Goal: Task Accomplishment & Management: Manage account settings

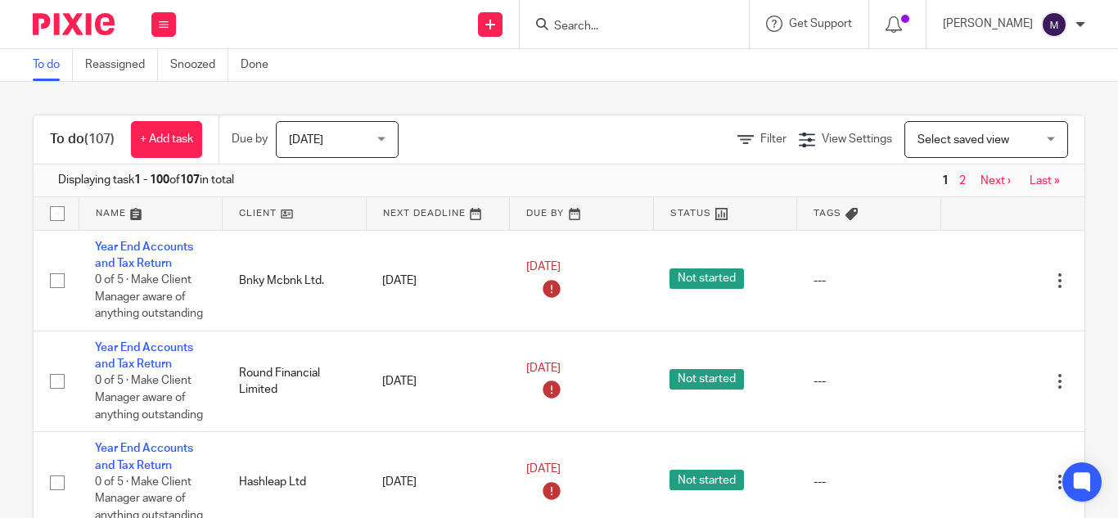
click at [621, 27] on input "Search" at bounding box center [626, 27] width 147 height 15
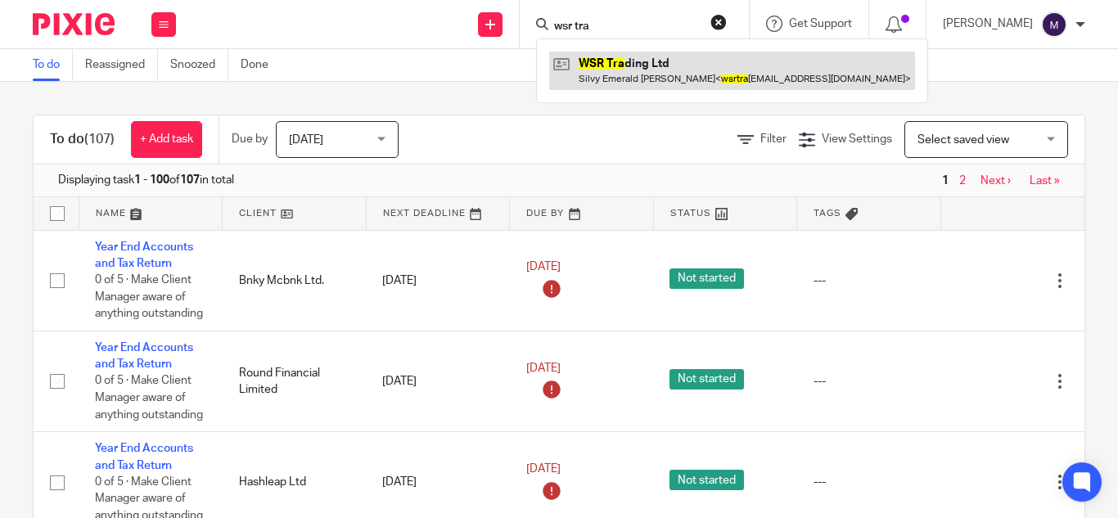
type input "wsr tra"
click at [643, 66] on link at bounding box center [732, 71] width 366 height 38
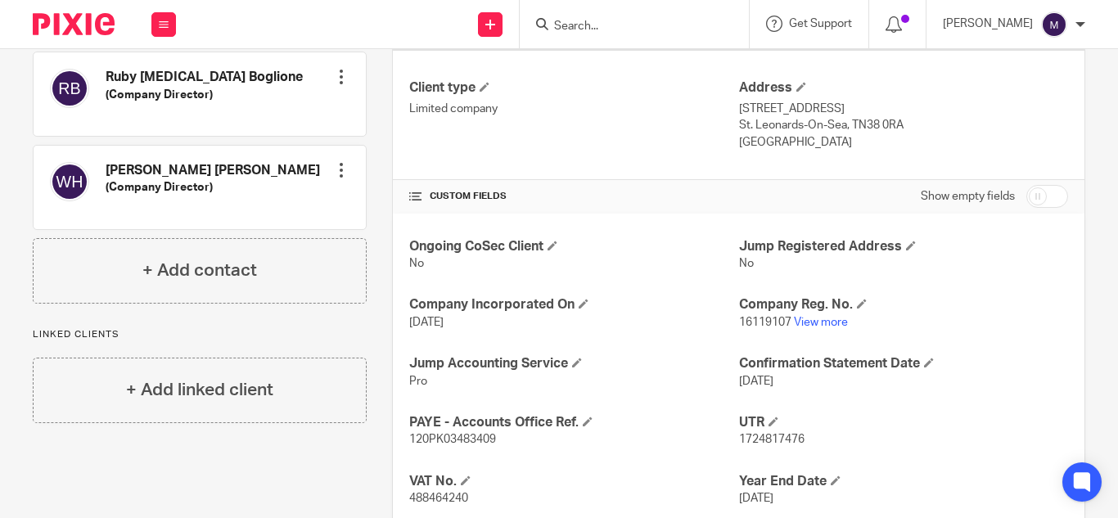
scroll to position [436, 0]
click at [829, 323] on link "View more" at bounding box center [821, 321] width 54 height 11
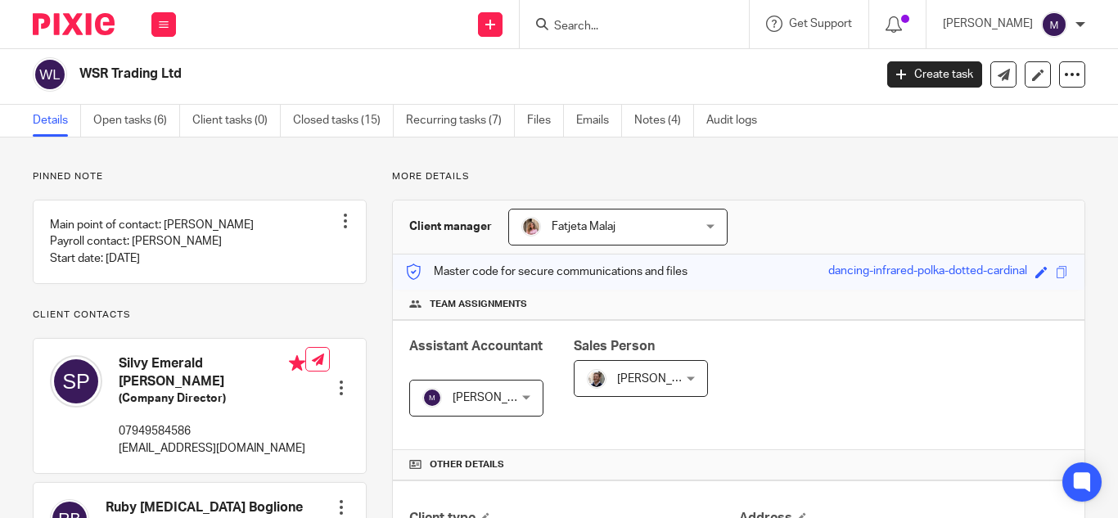
scroll to position [0, 0]
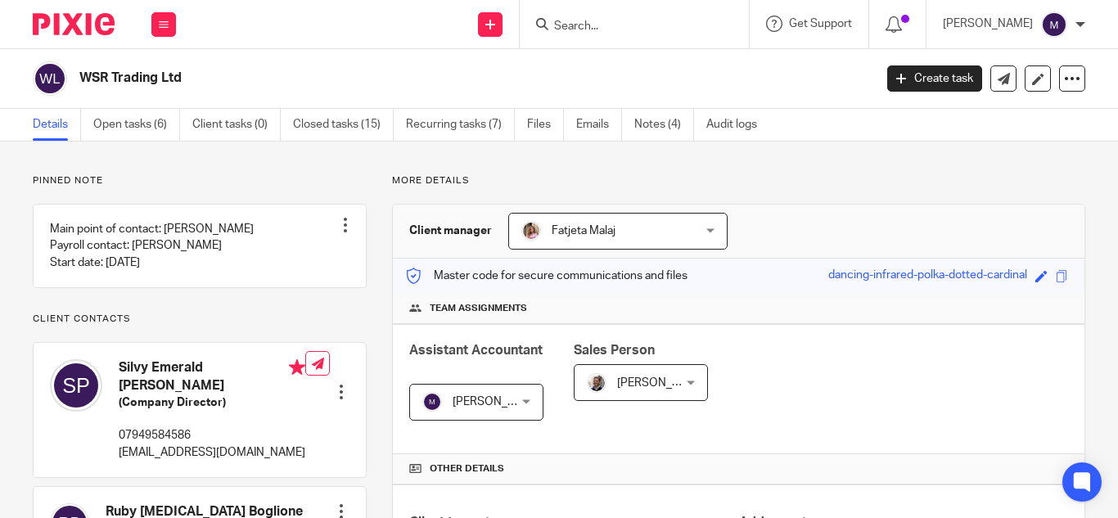
click at [615, 26] on input "Search" at bounding box center [626, 27] width 147 height 15
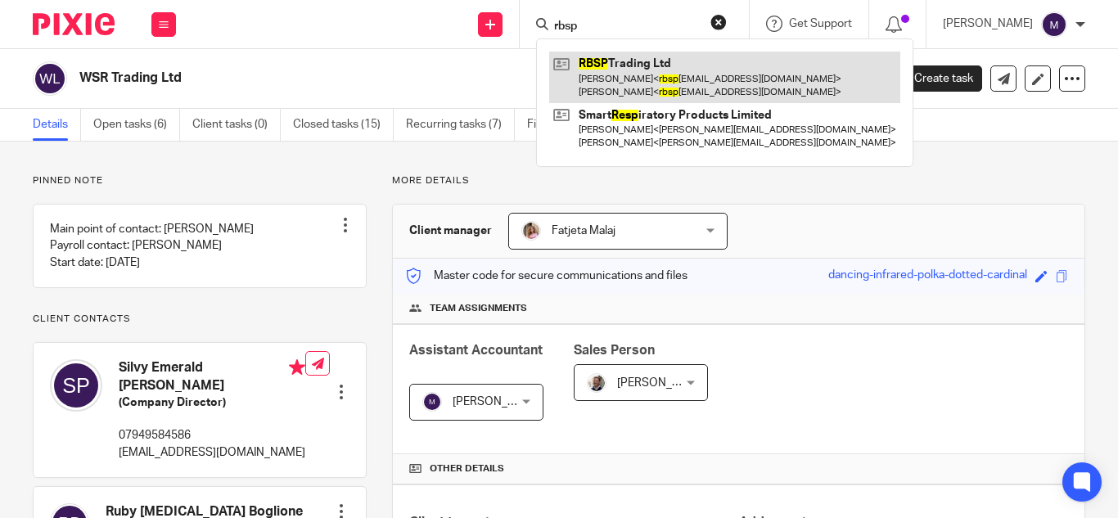
type input "rbsp"
click at [671, 59] on link at bounding box center [724, 77] width 351 height 51
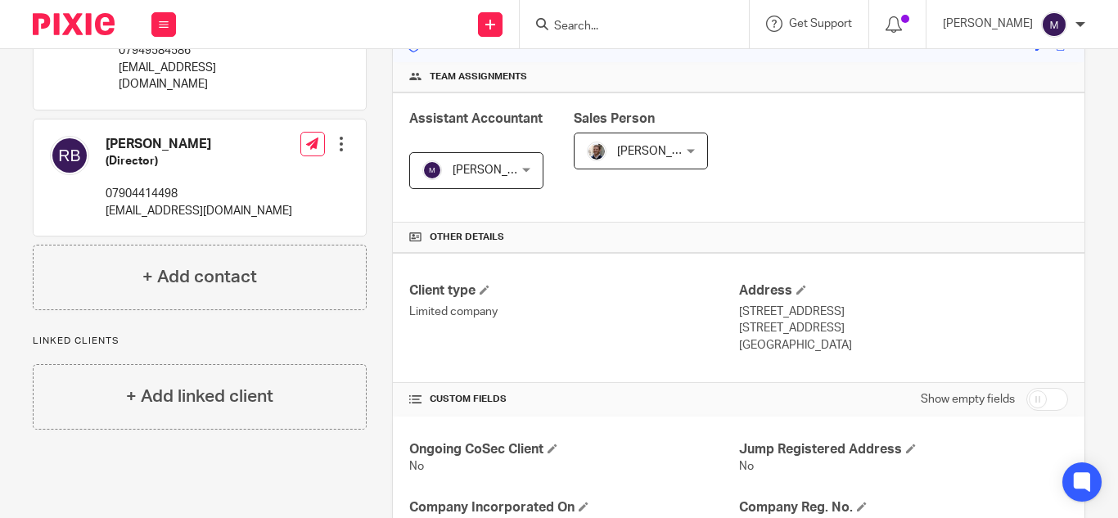
scroll to position [482, 0]
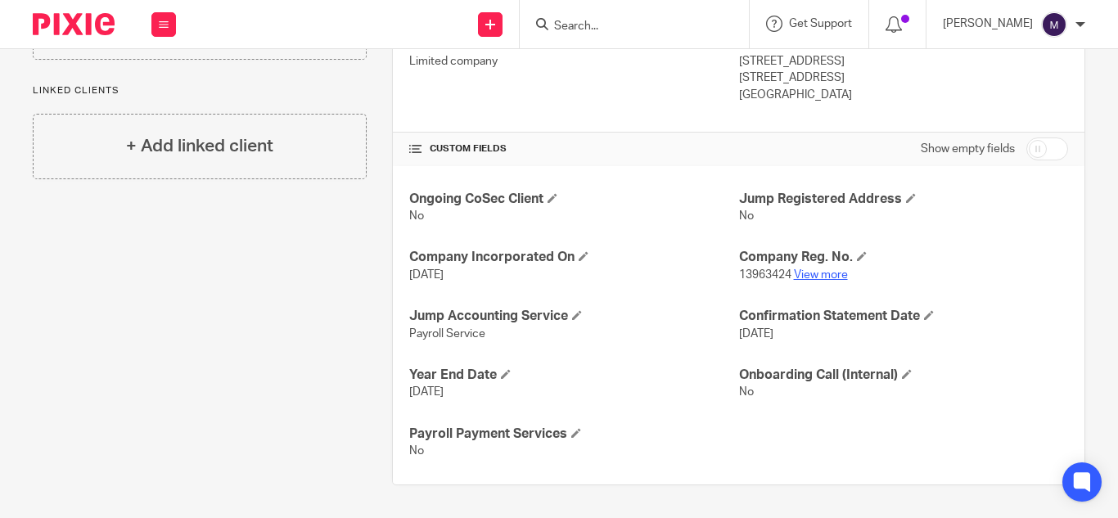
click at [825, 274] on link "View more" at bounding box center [821, 274] width 54 height 11
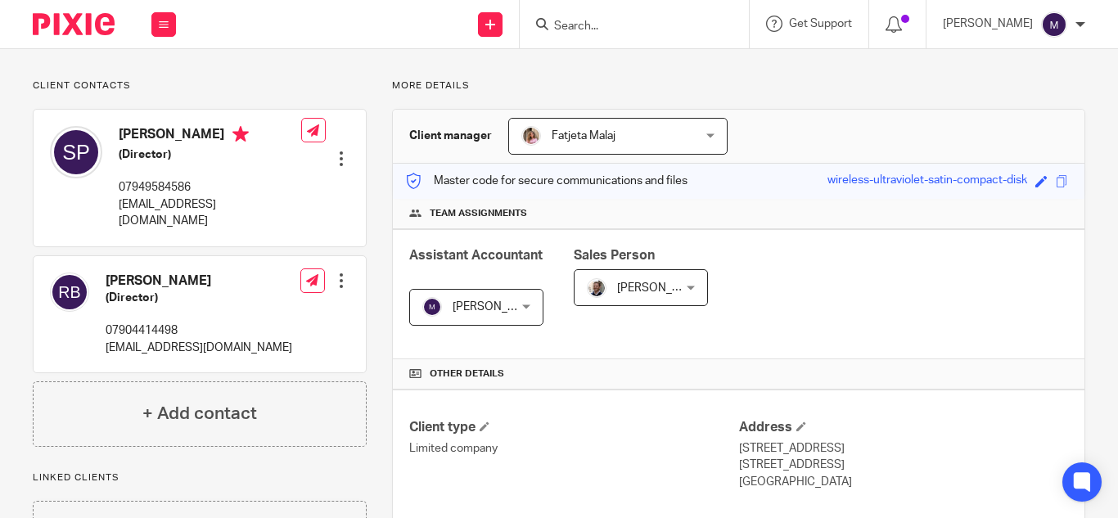
scroll to position [97, 0]
click at [339, 149] on div at bounding box center [341, 157] width 16 height 16
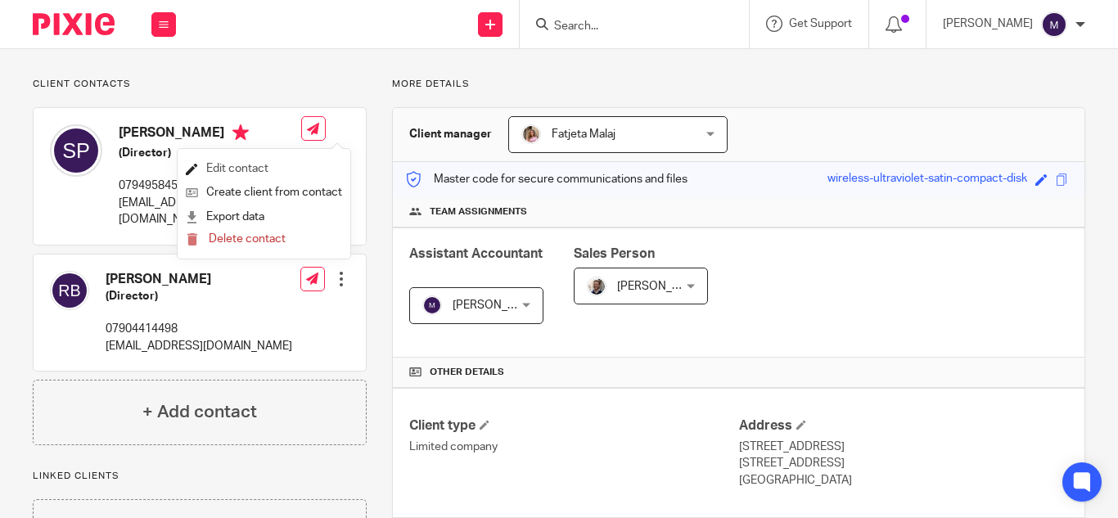
click at [255, 161] on link "Edit contact" at bounding box center [264, 169] width 156 height 24
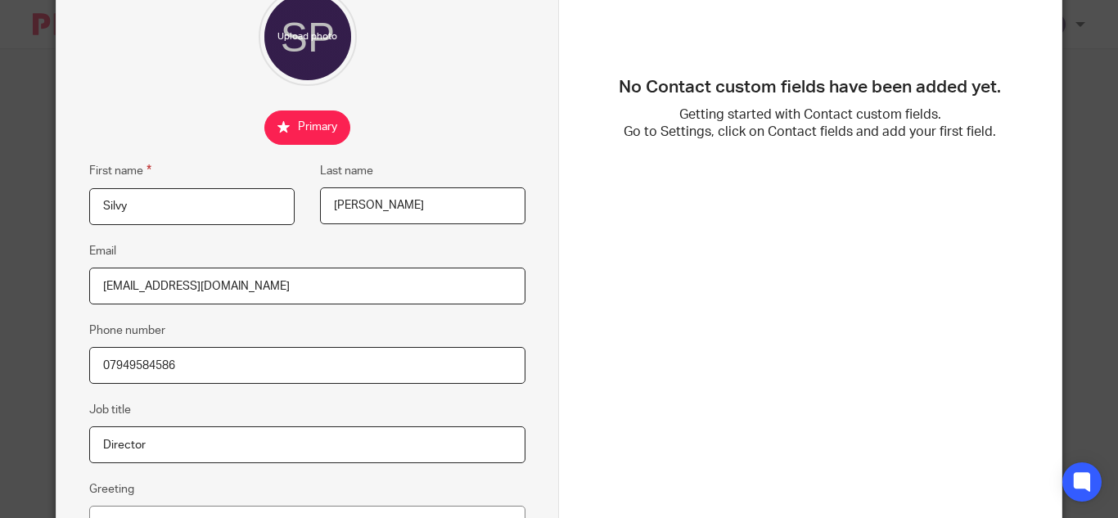
scroll to position [169, 0]
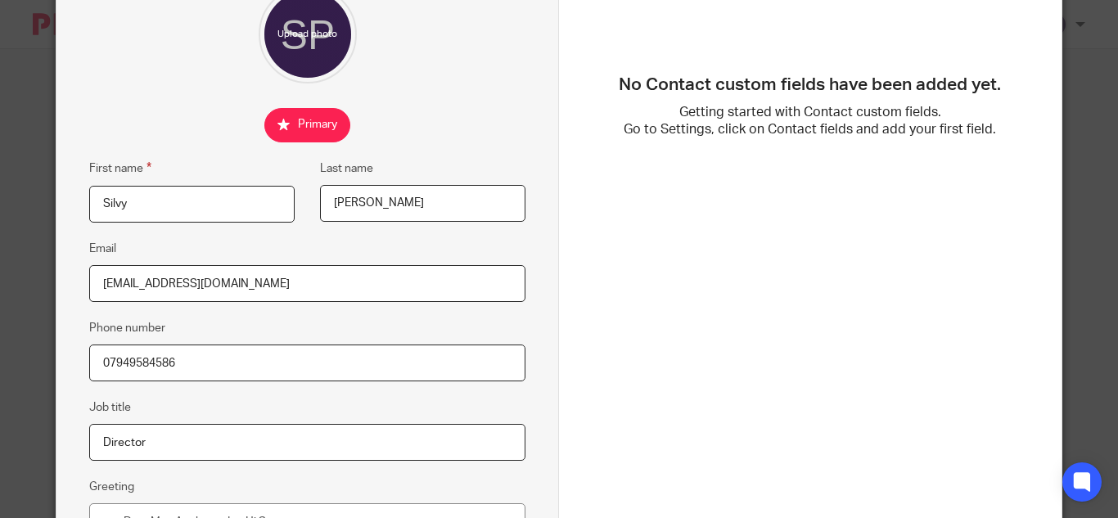
drag, startPoint x: 327, startPoint y: 197, endPoint x: 400, endPoint y: 197, distance: 72.9
click at [400, 197] on input "Pilkington" at bounding box center [423, 203] width 206 height 37
drag, startPoint x: 93, startPoint y: 287, endPoint x: 250, endPoint y: 285, distance: 156.4
click at [250, 285] on input "[EMAIL_ADDRESS][DOMAIN_NAME]" at bounding box center [307, 283] width 436 height 37
drag, startPoint x: 93, startPoint y: 364, endPoint x: 180, endPoint y: 363, distance: 86.8
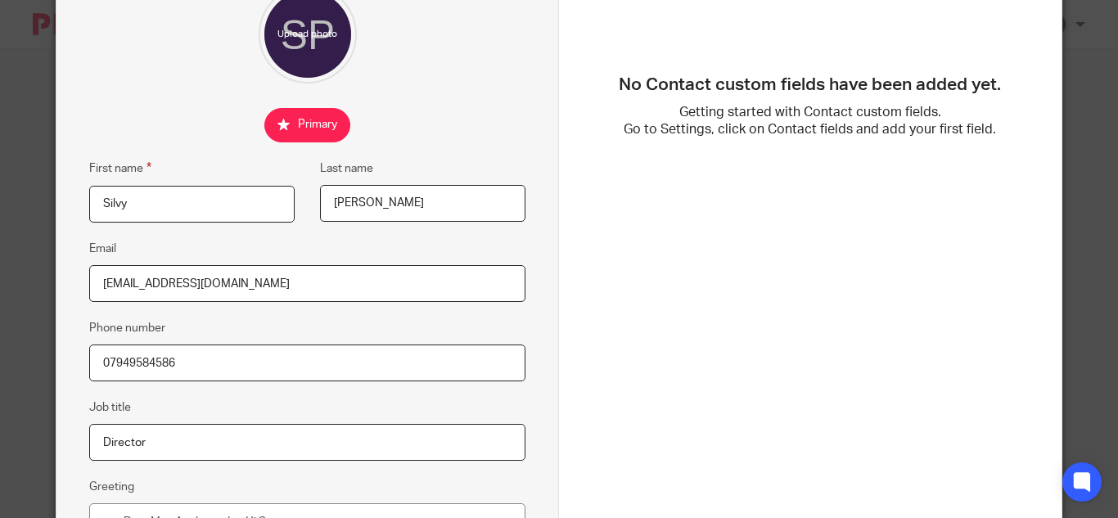
click at [180, 363] on input "07949584586" at bounding box center [307, 363] width 436 height 37
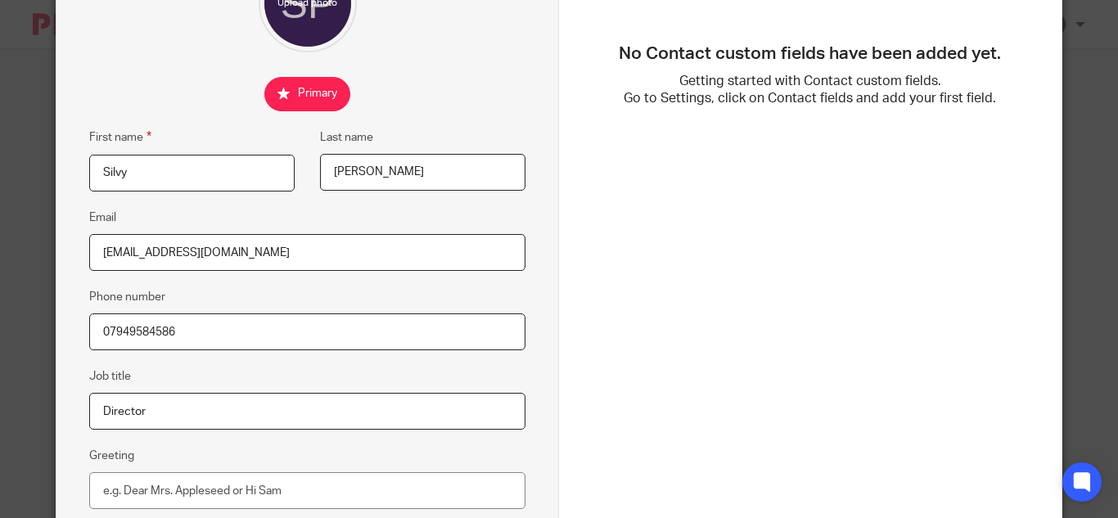
scroll to position [282, 0]
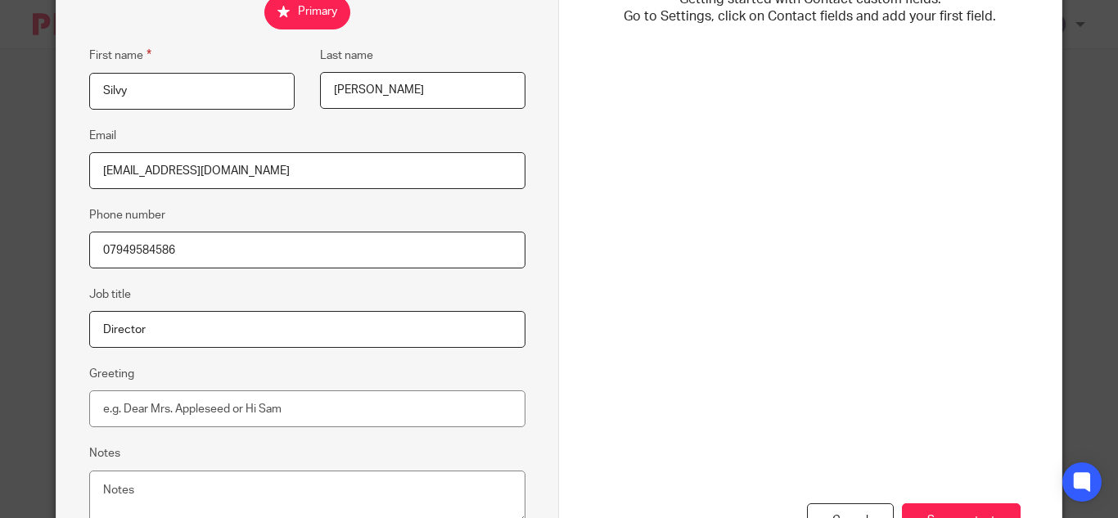
click at [637, 264] on div "Cancel Save contact" at bounding box center [810, 421] width 421 height 315
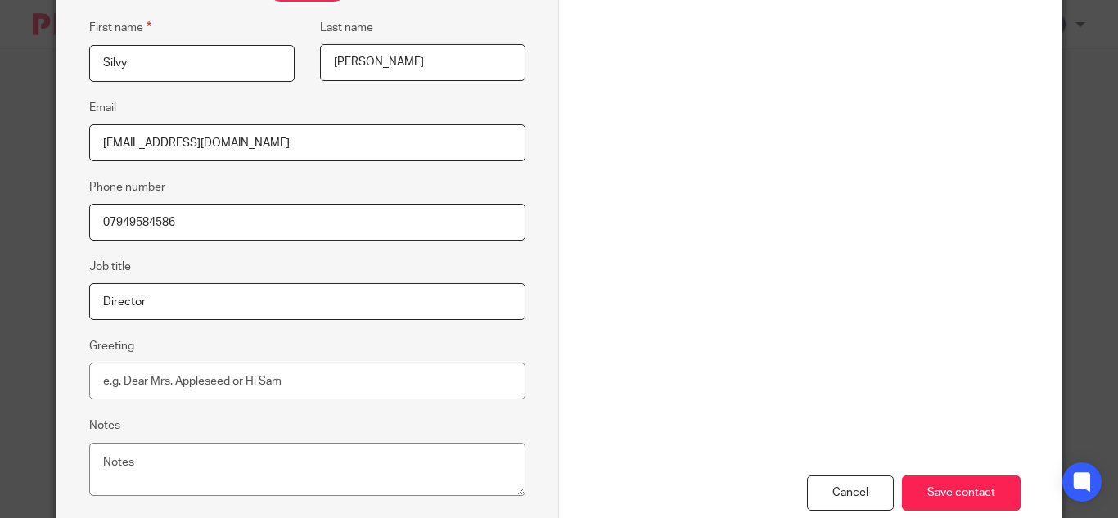
scroll to position [309, 0]
